Goal: Task Accomplishment & Management: Use online tool/utility

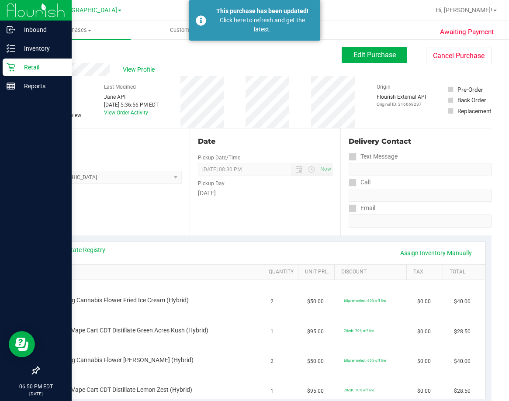
click at [18, 65] on p "Retail" at bounding box center [41, 67] width 52 height 10
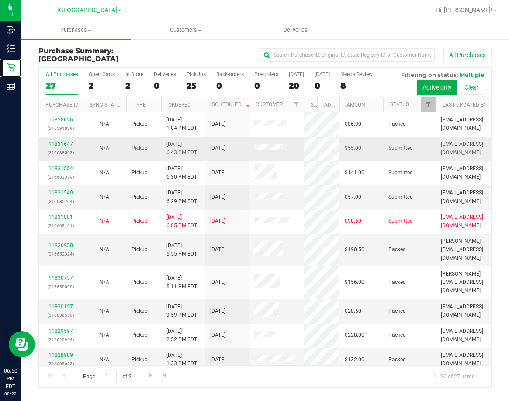
drag, startPoint x: 264, startPoint y: 101, endPoint x: 302, endPoint y: 158, distance: 68.4
click at [304, 157] on div "All Purchases 27 Open Carts 2 In Store 2 Deliveries 0 PickUps 25 Back-orders 0 …" at bounding box center [264, 227] width 453 height 321
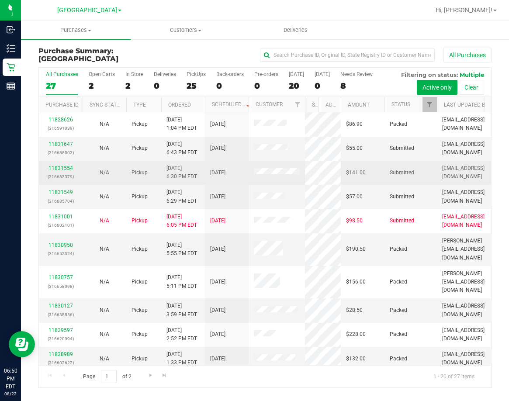
click at [62, 168] on link "11831554" at bounding box center [61, 168] width 24 height 6
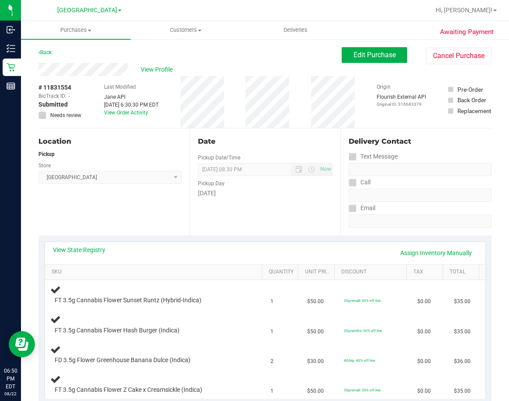
drag, startPoint x: 76, startPoint y: 247, endPoint x: 87, endPoint y: 243, distance: 11.5
click at [82, 245] on div "View State Registry Assign Inventory Manually" at bounding box center [265, 253] width 441 height 22
click at [87, 248] on link "View State Registry" at bounding box center [79, 250] width 52 height 9
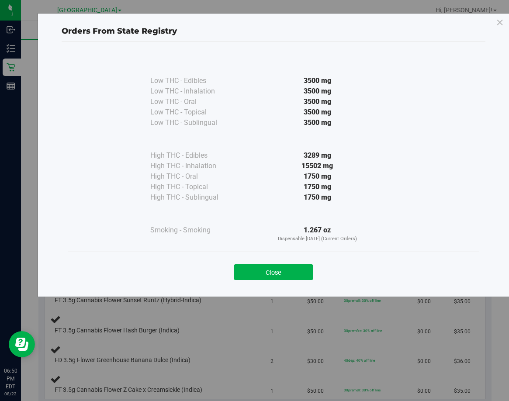
drag, startPoint x: 301, startPoint y: 274, endPoint x: 319, endPoint y: 271, distance: 17.7
click at [302, 273] on button "Close" at bounding box center [274, 272] width 80 height 16
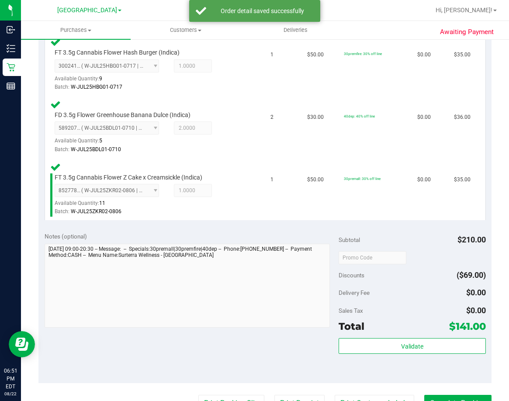
scroll to position [393, 0]
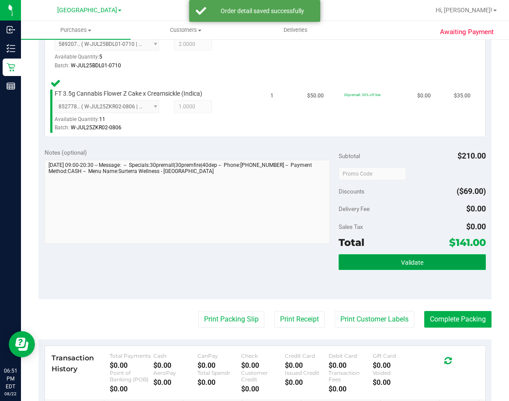
click at [418, 263] on button "Validate" at bounding box center [412, 262] width 147 height 16
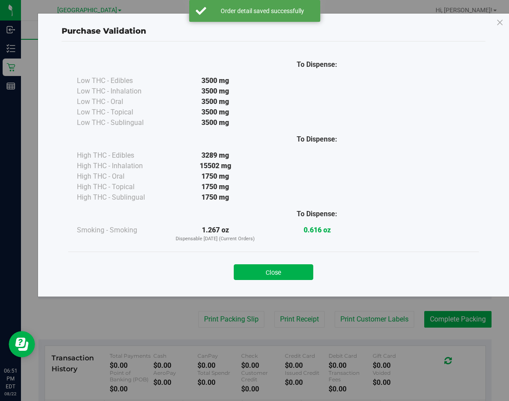
drag, startPoint x: 256, startPoint y: 274, endPoint x: 344, endPoint y: 268, distance: 88.5
click at [260, 271] on button "Close" at bounding box center [274, 272] width 80 height 16
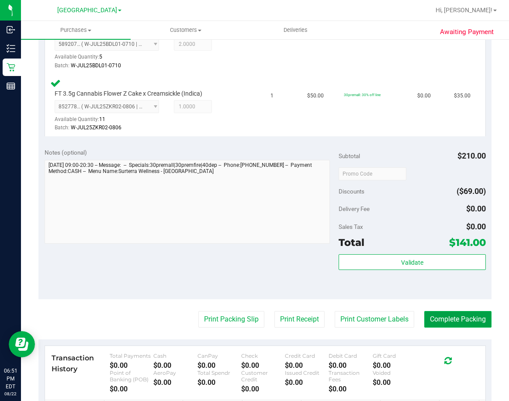
click at [465, 312] on button "Complete Packing" at bounding box center [457, 319] width 67 height 17
